Goal: Entertainment & Leisure: Consume media (video, audio)

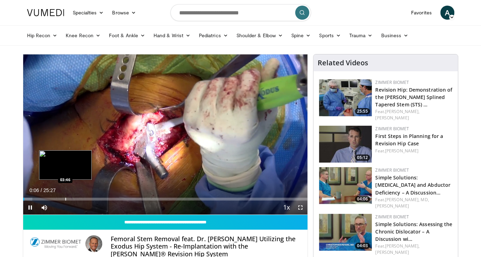
click at [65, 197] on div "Loaded : 3.24% 00:06 03:46" at bounding box center [165, 197] width 285 height 7
click at [57, 199] on div "Loaded : 19.48% 03:52 03:57" at bounding box center [165, 199] width 285 height 3
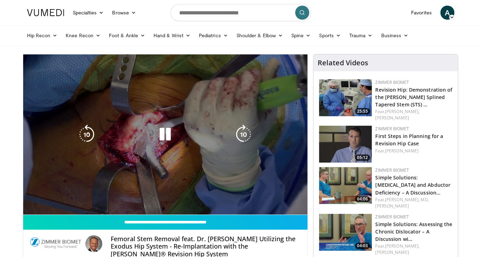
click at [49, 199] on video-js "**********" at bounding box center [165, 134] width 285 height 161
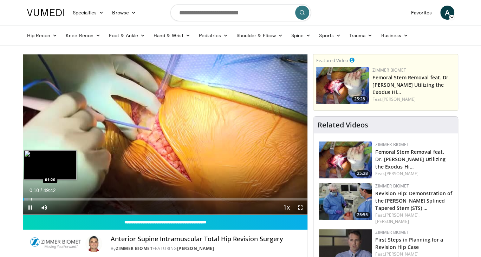
click at [31, 197] on div "Loaded : 1.67% 00:10 01:20" at bounding box center [165, 197] width 285 height 7
click at [38, 198] on div "Progress Bar" at bounding box center [38, 199] width 1 height 3
click at [46, 197] on div "Loaded : 8.03% 02:53 04:02" at bounding box center [165, 197] width 285 height 7
click at [51, 198] on div "Progress Bar" at bounding box center [51, 199] width 1 height 3
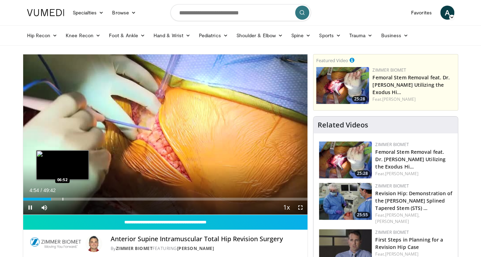
click at [63, 199] on div "Progress Bar" at bounding box center [63, 199] width 1 height 3
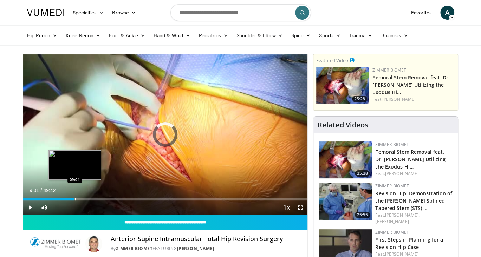
click at [75, 199] on div "Progress Bar" at bounding box center [75, 199] width 1 height 3
click at [82, 199] on div "Progress Bar" at bounding box center [82, 199] width 1 height 3
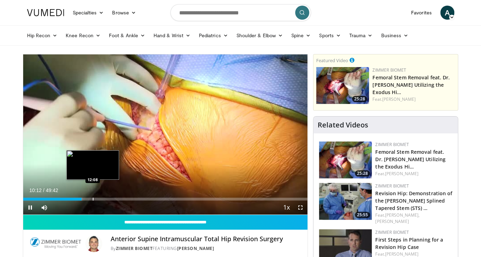
click at [93, 199] on div "Progress Bar" at bounding box center [93, 199] width 1 height 3
click at [105, 199] on div "Progress Bar" at bounding box center [105, 199] width 1 height 3
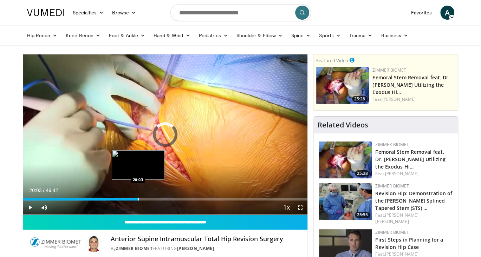
click at [138, 198] on div "Progress Bar" at bounding box center [138, 199] width 1 height 3
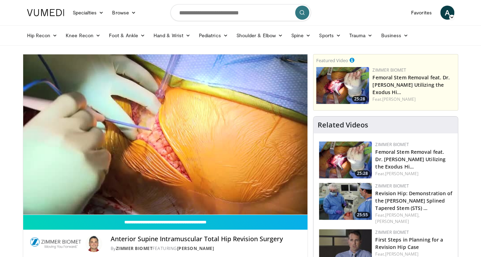
click at [148, 197] on div "10 seconds Tap to unmute" at bounding box center [165, 134] width 285 height 160
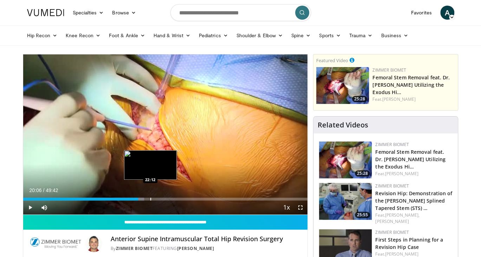
click at [150, 198] on div "Progress Bar" at bounding box center [150, 199] width 1 height 3
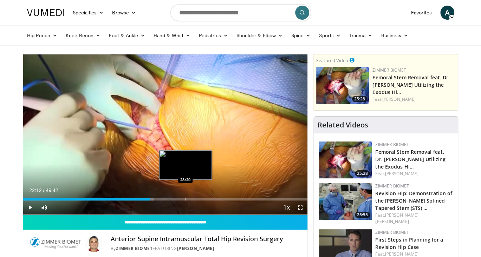
click at [185, 199] on div "Loaded : 45.99% 22:12 28:20" at bounding box center [165, 199] width 285 height 3
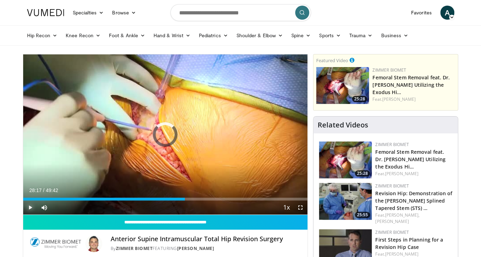
click at [28, 209] on span "Video Player" at bounding box center [30, 208] width 14 height 14
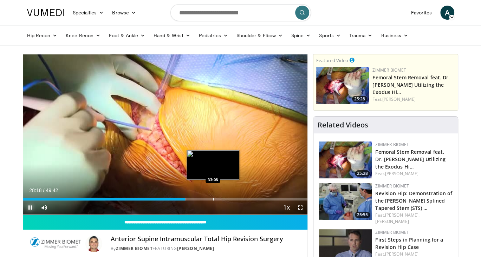
click at [215, 197] on div "Loaded : 57.40% 28:19 33:08" at bounding box center [165, 197] width 285 height 7
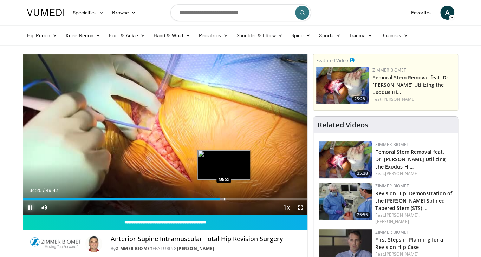
click at [225, 199] on div "Progress Bar" at bounding box center [224, 199] width 1 height 3
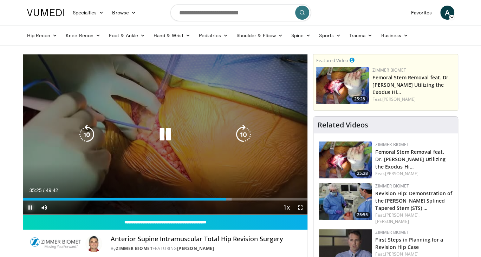
click at [0, 0] on div "Progress Bar" at bounding box center [0, 0] width 0 height 0
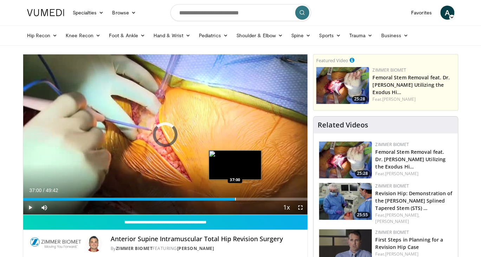
click at [235, 199] on div "Progress Bar" at bounding box center [235, 199] width 1 height 3
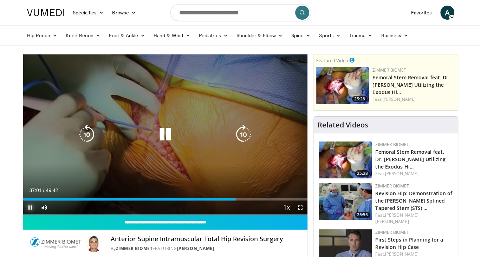
click at [238, 199] on div "Loaded : 74.85% 37:01 37:22" at bounding box center [165, 199] width 285 height 3
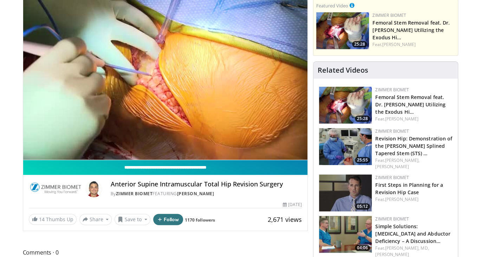
scroll to position [70, 0]
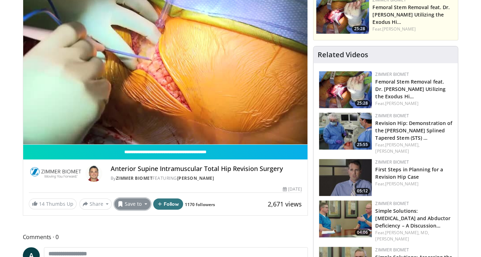
click at [134, 207] on button "Save to" at bounding box center [133, 204] width 36 height 11
click at [224, 208] on div "14 Thumbs Up Share Anterior Supine Intramusc... × Enter one or more e-mail addr…" at bounding box center [166, 204] width 274 height 11
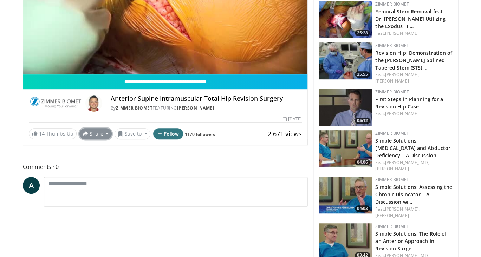
click at [92, 138] on button "Share" at bounding box center [95, 133] width 33 height 11
click at [237, 142] on div "**********" at bounding box center [165, 30] width 285 height 232
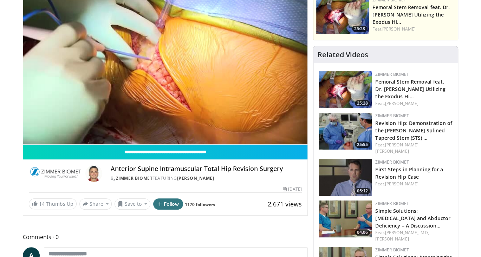
scroll to position [0, 0]
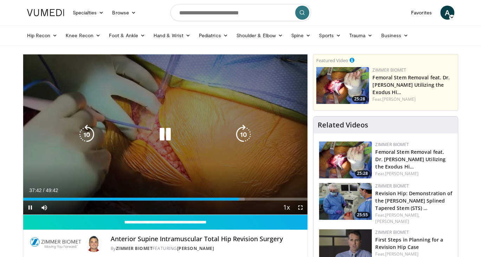
drag, startPoint x: 210, startPoint y: 109, endPoint x: 217, endPoint y: 77, distance: 33.1
click at [217, 77] on div "10 seconds Tap to unmute" at bounding box center [165, 134] width 285 height 160
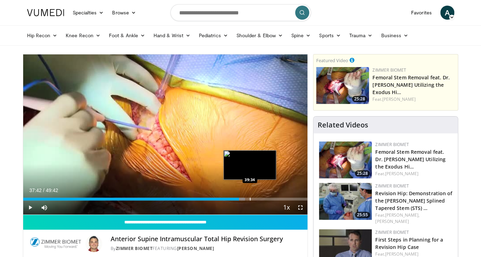
click at [250, 196] on div "Loaded : 78.01% 37:42 39:34" at bounding box center [165, 197] width 285 height 7
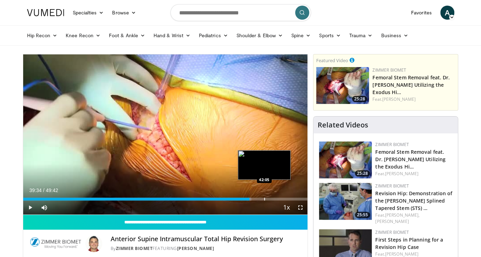
click at [264, 198] on div "Progress Bar" at bounding box center [264, 199] width 1 height 3
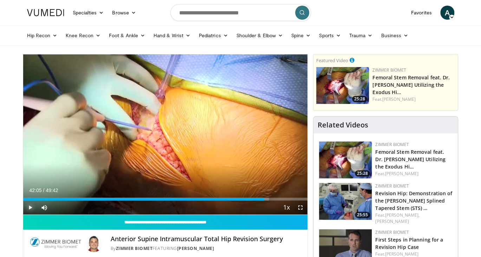
click at [34, 206] on span "Video Player" at bounding box center [30, 208] width 14 height 14
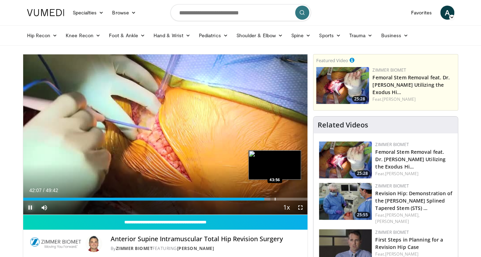
click at [275, 198] on div "Progress Bar" at bounding box center [275, 199] width 1 height 3
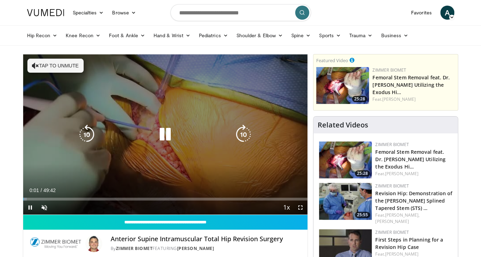
click at [82, 68] on button "Tap to unmute" at bounding box center [55, 66] width 56 height 14
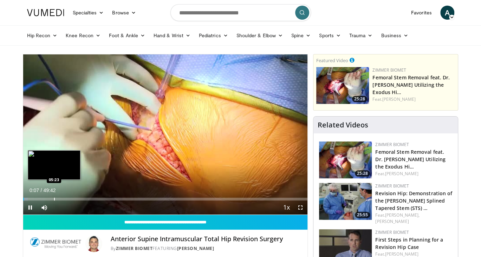
click at [53, 199] on div "Loaded : 1.67% 00:07 05:23" at bounding box center [165, 199] width 285 height 3
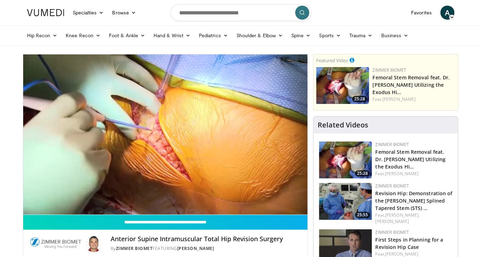
drag, startPoint x: 272, startPoint y: 102, endPoint x: 263, endPoint y: 114, distance: 15.0
click at [263, 114] on div "10 seconds Tap to unmute" at bounding box center [165, 134] width 285 height 160
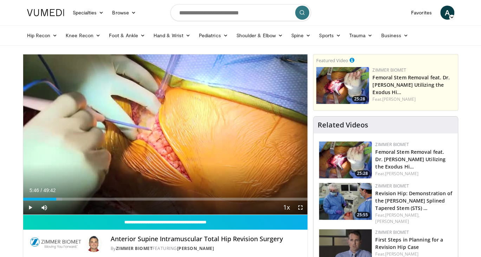
drag, startPoint x: 263, startPoint y: 114, endPoint x: 217, endPoint y: 88, distance: 52.8
click at [217, 88] on div "10 seconds Tap to unmute" at bounding box center [165, 134] width 285 height 160
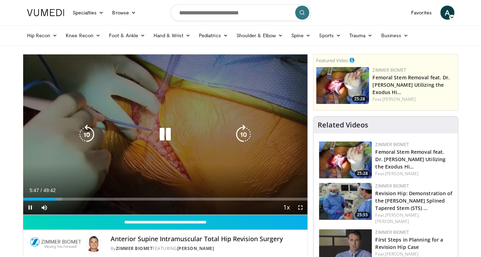
click at [217, 88] on div "10 seconds Tap to unmute" at bounding box center [165, 134] width 285 height 160
click at [166, 135] on icon "Video Player" at bounding box center [165, 135] width 20 height 20
click at [162, 136] on icon "Video Player" at bounding box center [165, 135] width 20 height 20
